Goal: Transaction & Acquisition: Purchase product/service

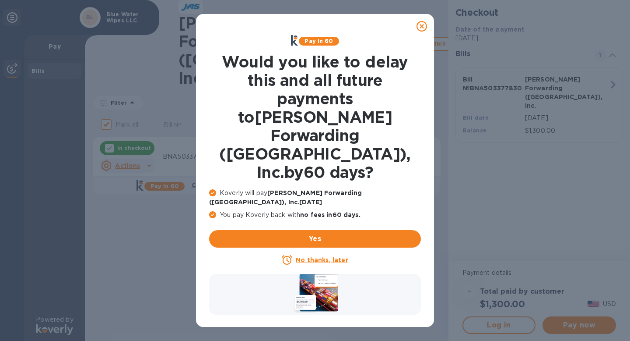
click at [424, 25] on icon at bounding box center [422, 26] width 11 height 11
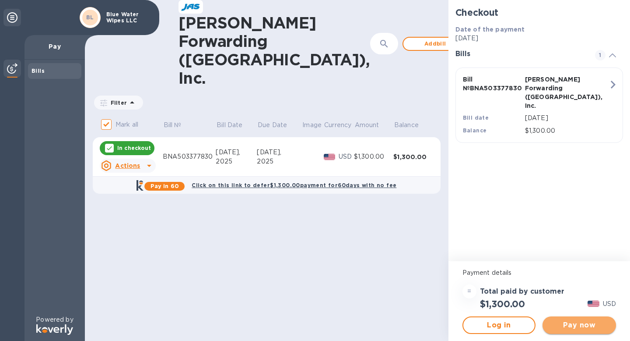
click at [576, 332] on button "Pay now" at bounding box center [580, 325] width 74 height 18
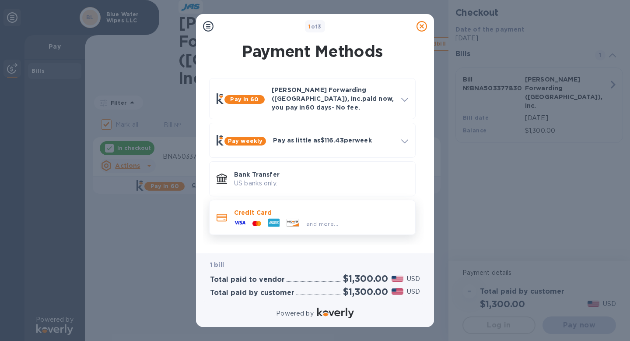
click at [301, 217] on div "and more..." at bounding box center [286, 223] width 111 height 13
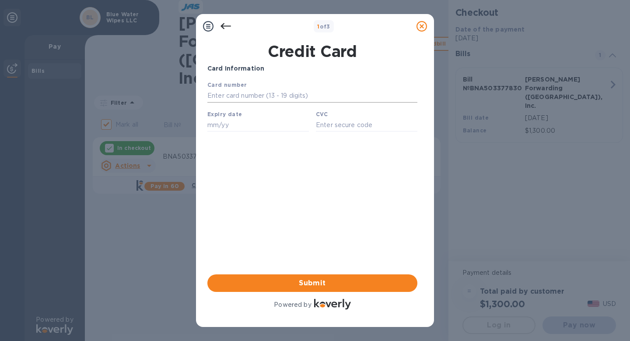
click at [259, 95] on input "text" at bounding box center [312, 95] width 210 height 13
type input "5159 4201 8471 4986"
click at [227, 117] on b "Expiry date" at bounding box center [224, 114] width 35 height 7
click at [223, 124] on input "text" at bounding box center [258, 124] width 102 height 13
type input "08/29"
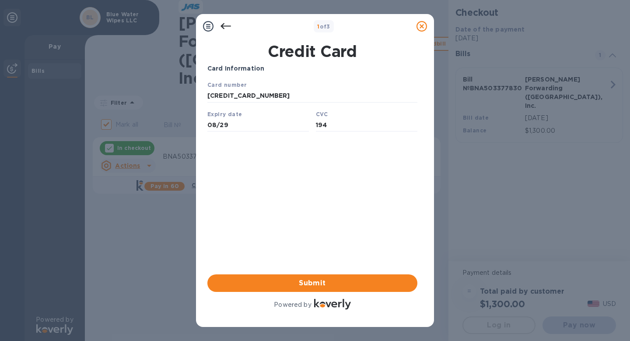
type input "194"
click at [222, 193] on div "Card Information Your browser does not support iframes Submit Powered by" at bounding box center [312, 187] width 210 height 247
click at [286, 285] on span "Submit" at bounding box center [312, 283] width 196 height 11
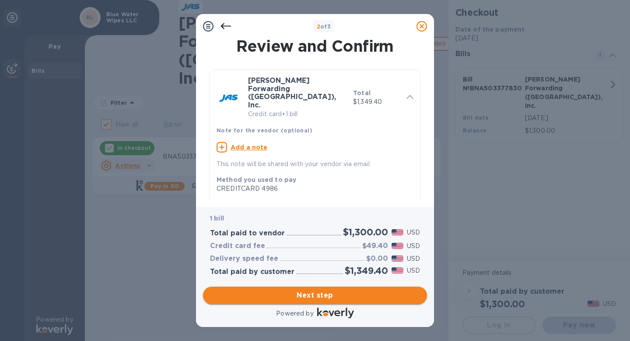
click at [323, 295] on span "Next step" at bounding box center [315, 295] width 210 height 11
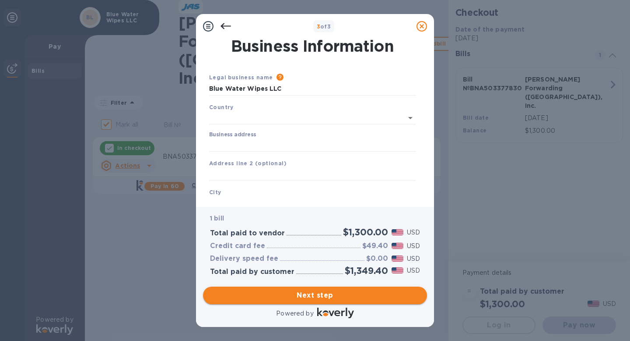
type input "United States"
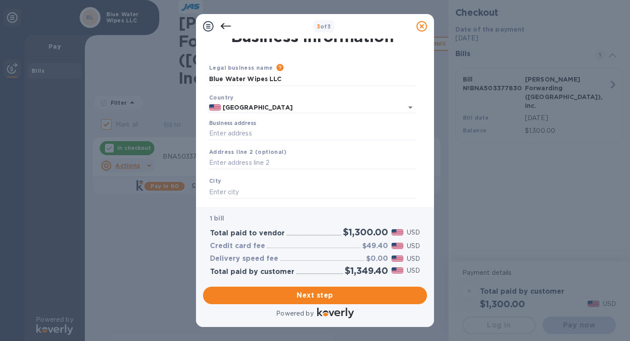
scroll to position [13, 0]
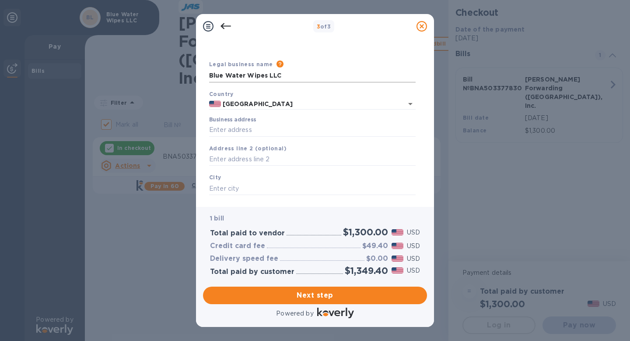
click at [249, 76] on input "Blue Water Wipes LLC" at bounding box center [312, 75] width 207 height 13
click at [270, 132] on input "Business address" at bounding box center [312, 129] width 207 height 13
type input "27A Melmore Gardens"
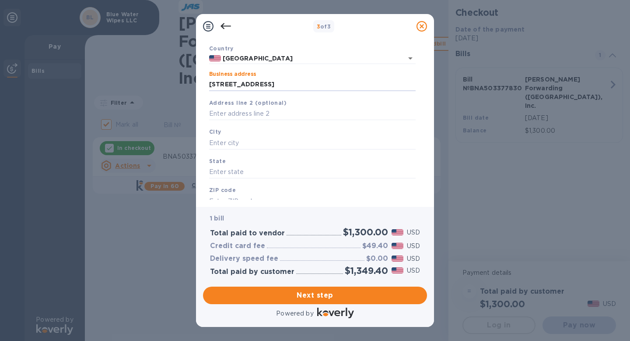
scroll to position [84, 0]
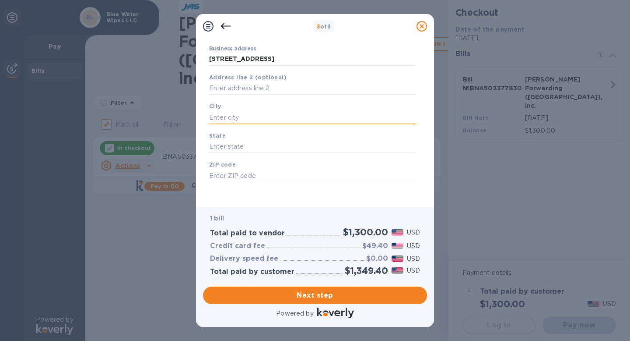
click at [250, 114] on input "text" at bounding box center [312, 117] width 207 height 13
type input "East Orange"
type input "NJ"
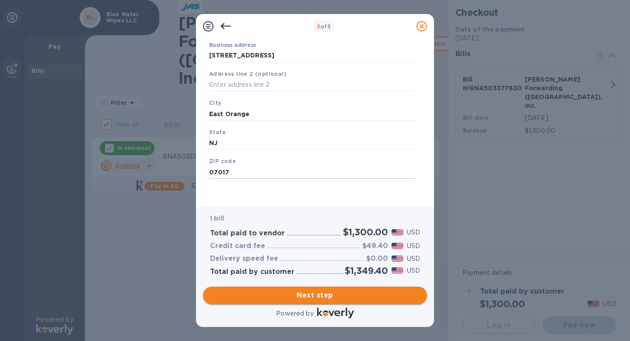
type input "07017"
click at [298, 299] on span "Next step" at bounding box center [315, 295] width 210 height 11
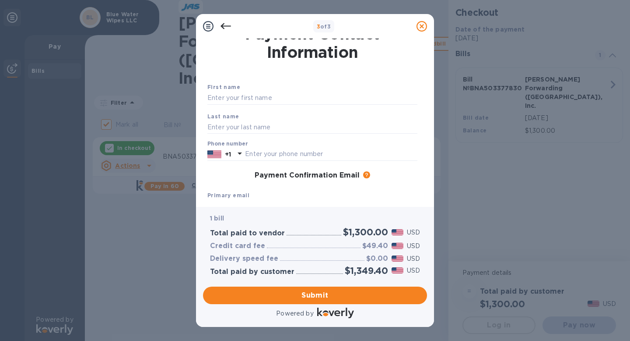
scroll to position [0, 0]
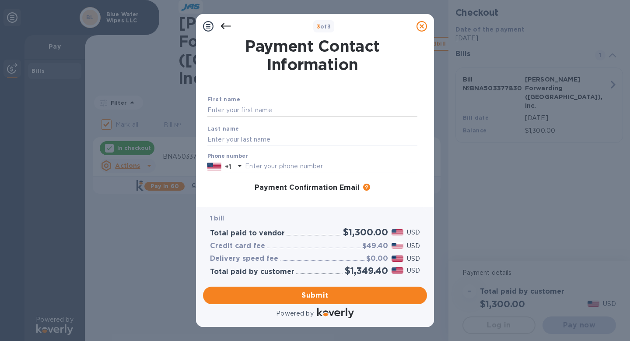
click at [272, 110] on input "text" at bounding box center [312, 110] width 210 height 13
type input "FATMA"
type input "OZBAY"
click at [273, 167] on input "text" at bounding box center [331, 166] width 172 height 13
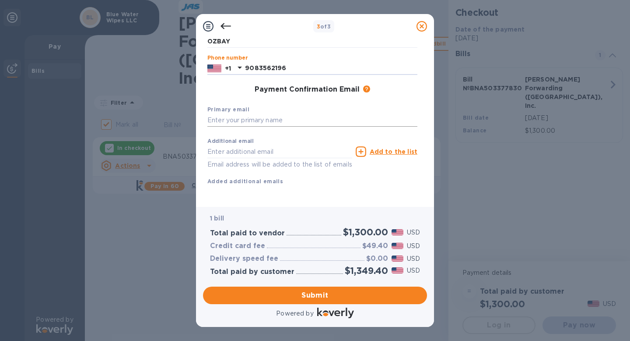
type input "9083562196"
click at [249, 114] on input "text" at bounding box center [312, 120] width 210 height 13
type input "I"
type input "info@bluewaterwipes.com"
click at [233, 145] on input "text" at bounding box center [279, 151] width 145 height 13
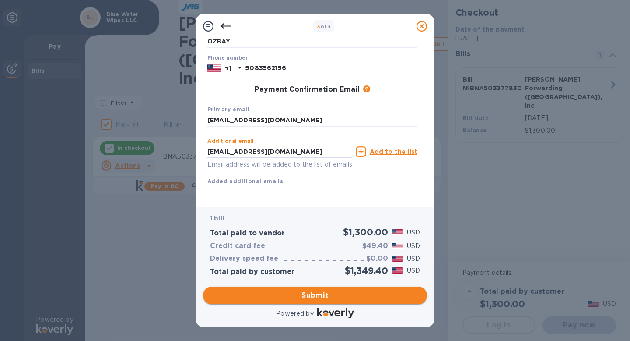
type input "yucetepeo@gmail.com"
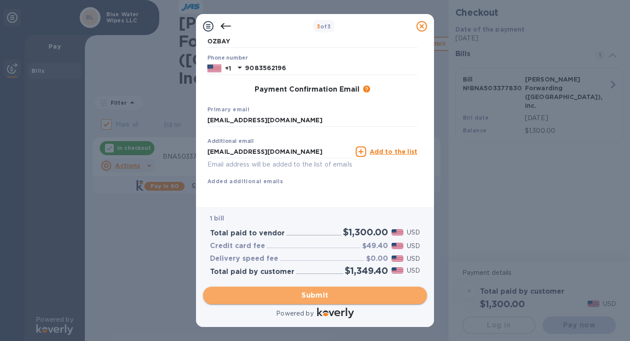
click at [303, 297] on span "Submit" at bounding box center [315, 295] width 210 height 11
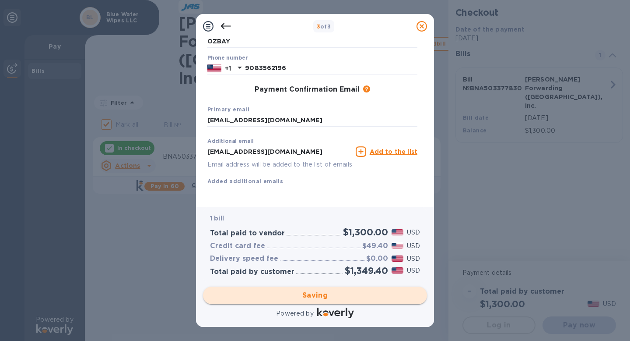
checkbox input "false"
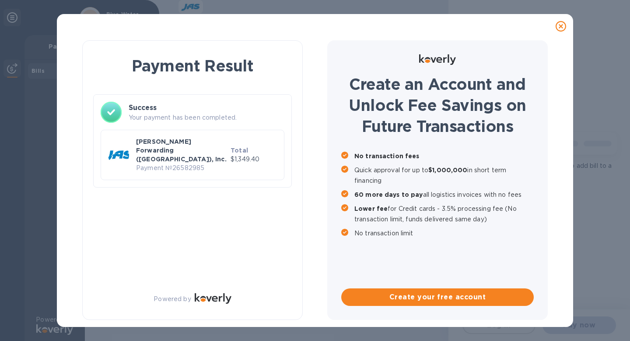
scroll to position [0, 0]
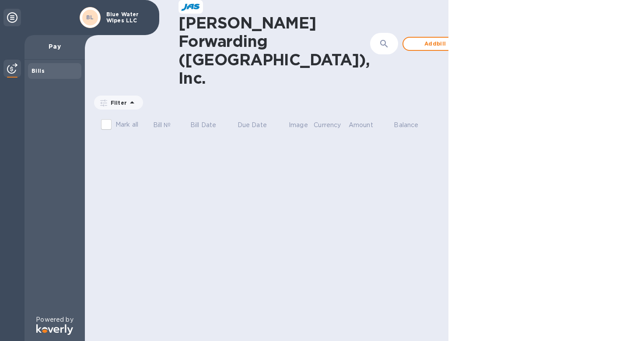
click at [482, 35] on div at bounding box center [492, 43] width 21 height 21
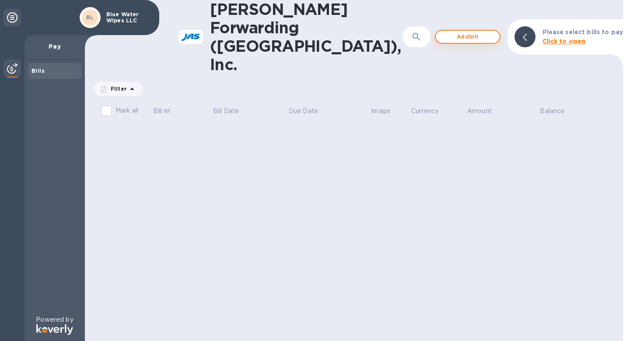
click at [456, 32] on span "Add bill" at bounding box center [468, 37] width 50 height 11
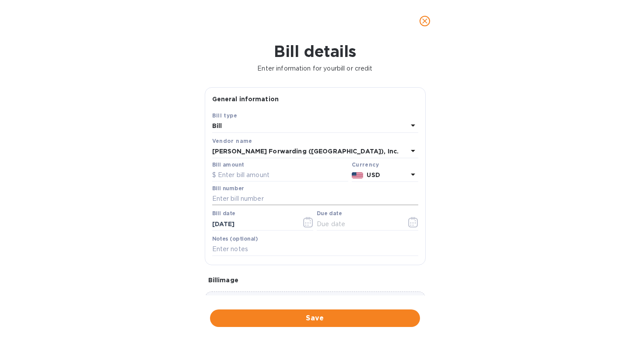
scroll to position [70, 0]
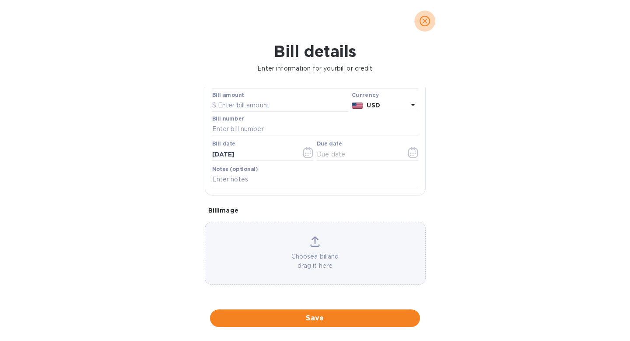
click at [425, 22] on icon "close" at bounding box center [425, 21] width 9 height 9
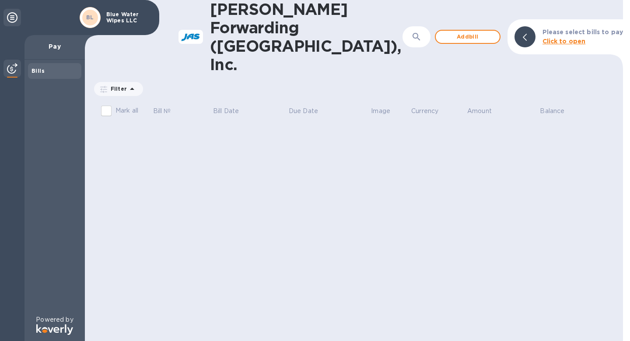
click at [51, 47] on p "Pay" at bounding box center [55, 46] width 46 height 9
click at [44, 74] on div "Bills" at bounding box center [55, 71] width 46 height 9
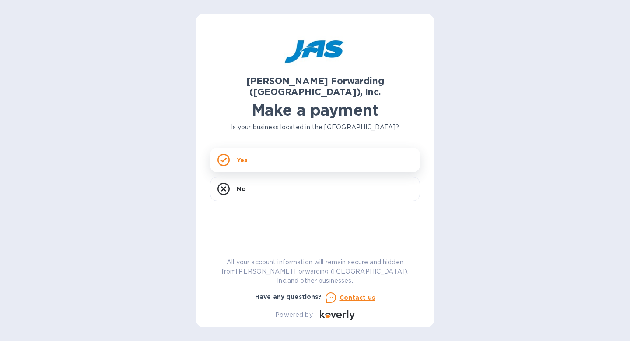
click at [312, 158] on div "Yes" at bounding box center [315, 160] width 210 height 25
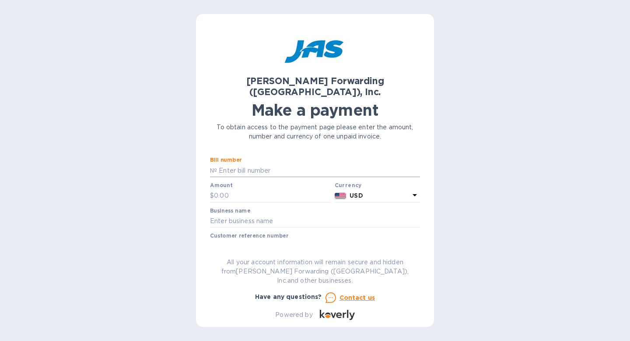
click at [309, 164] on input "text" at bounding box center [318, 170] width 203 height 13
paste input "BNA503377830"
type input "BNA503377830"
click at [227, 189] on input "text" at bounding box center [272, 195] width 117 height 13
type input "850"
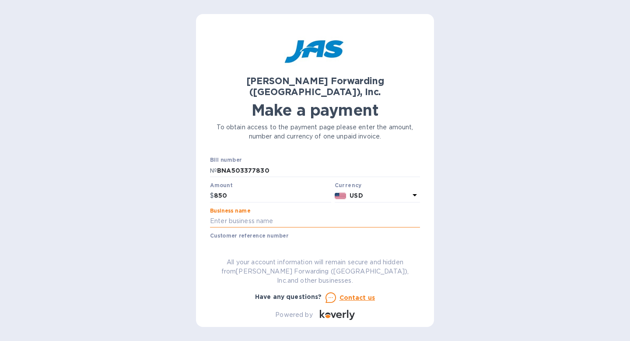
click at [258, 214] on input "text" at bounding box center [315, 220] width 210 height 13
type input "Blue Water Wipes LLC"
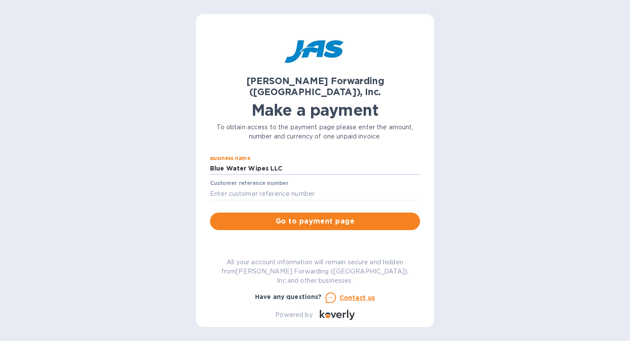
scroll to position [53, 0]
click at [277, 187] on input "text" at bounding box center [315, 193] width 210 height 13
type input "BLUWATMLR"
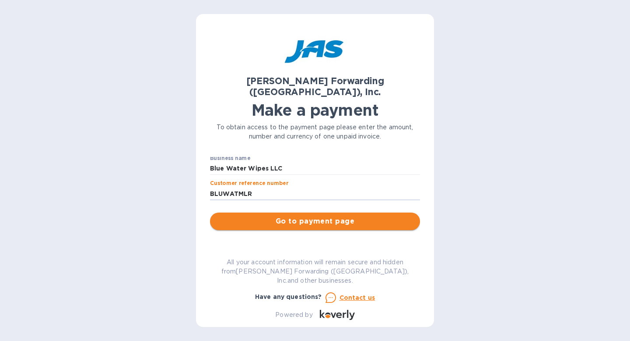
click at [289, 216] on span "Go to payment page" at bounding box center [315, 221] width 196 height 11
